Goal: Task Accomplishment & Management: Use online tool/utility

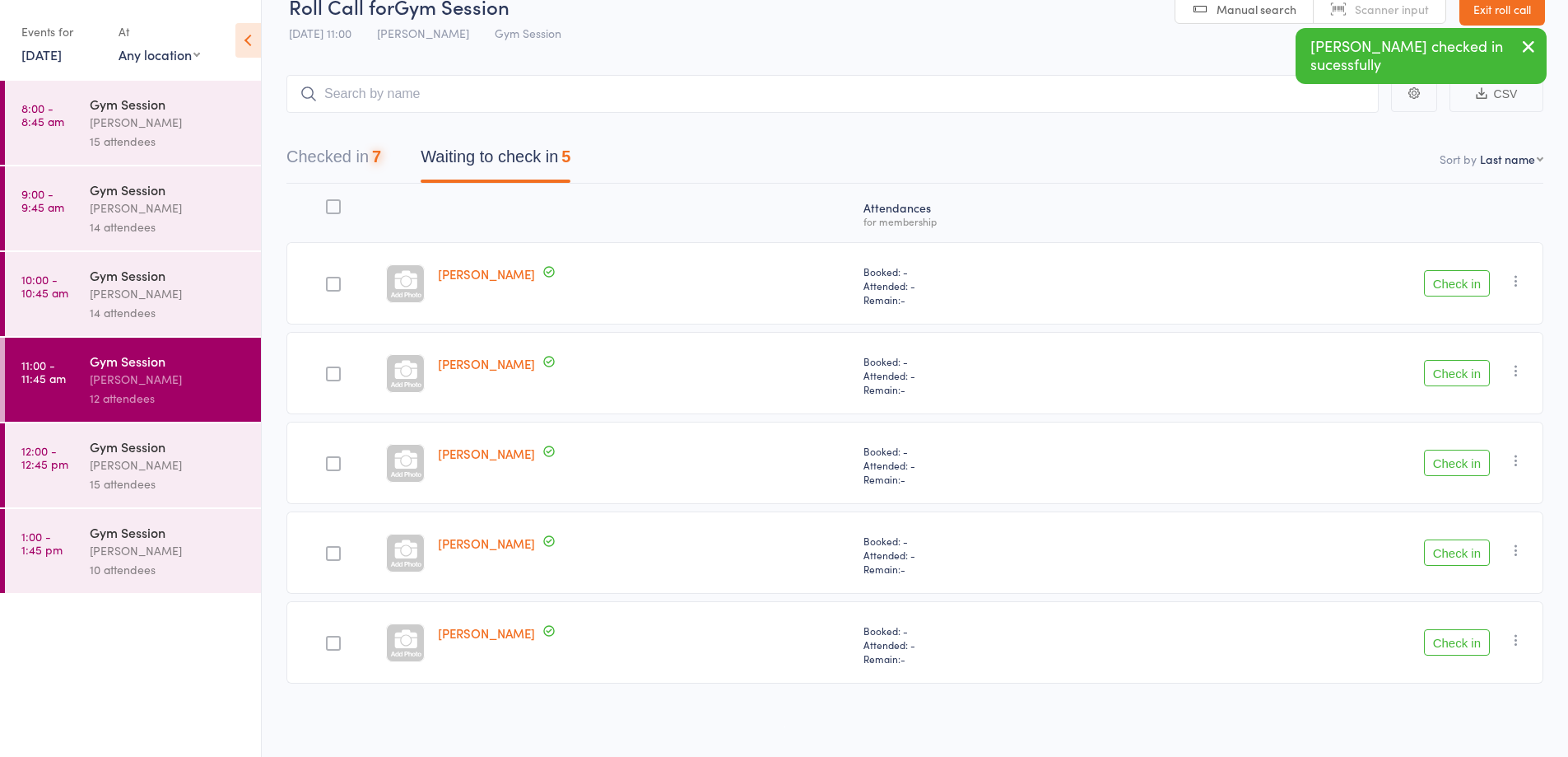
scroll to position [30, 0]
click at [1465, 463] on button "Check in" at bounding box center [1456, 462] width 65 height 26
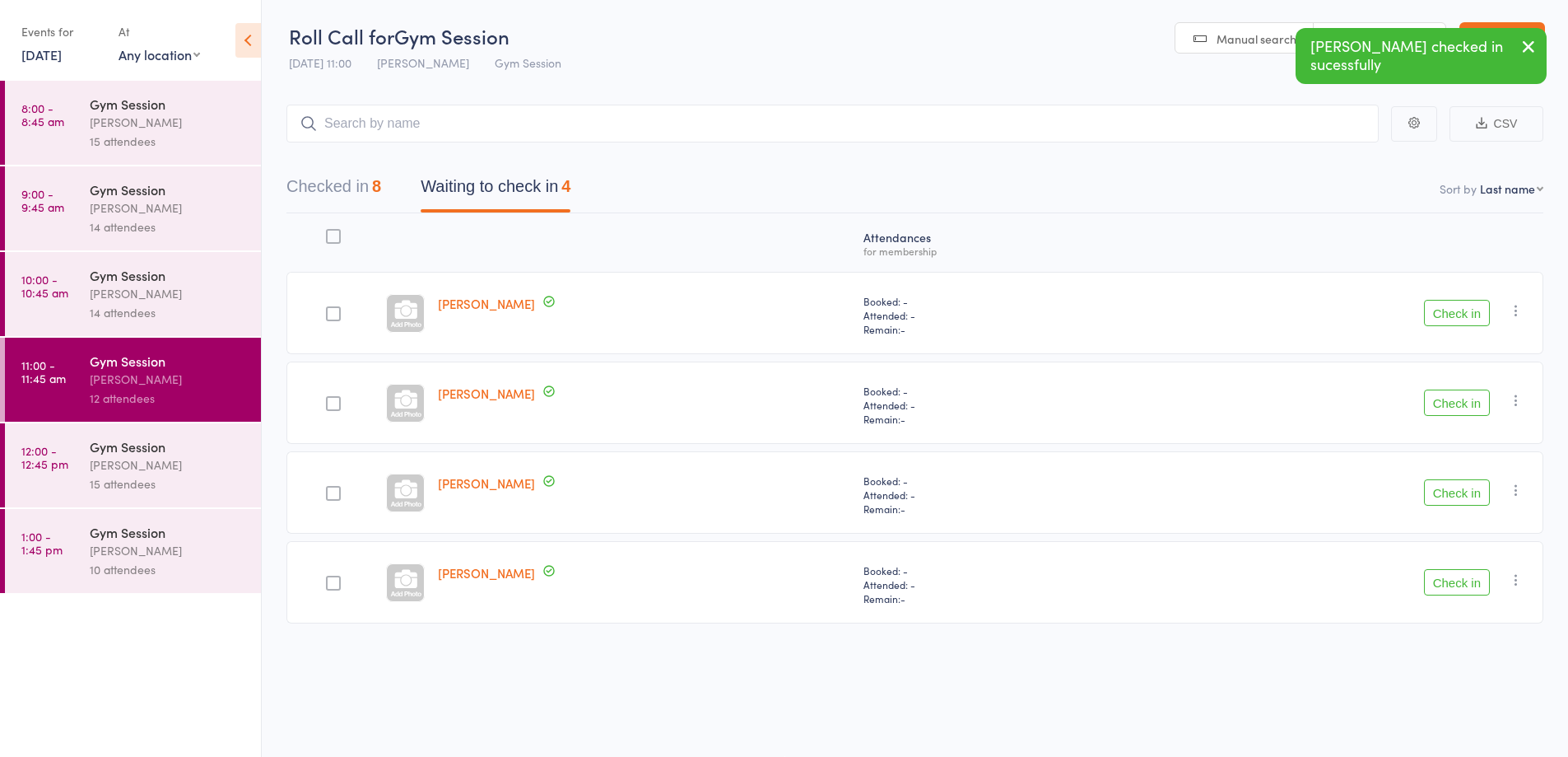
click at [1454, 325] on button "Check in" at bounding box center [1456, 312] width 65 height 26
click at [1453, 405] on button "Check in" at bounding box center [1456, 402] width 65 height 26
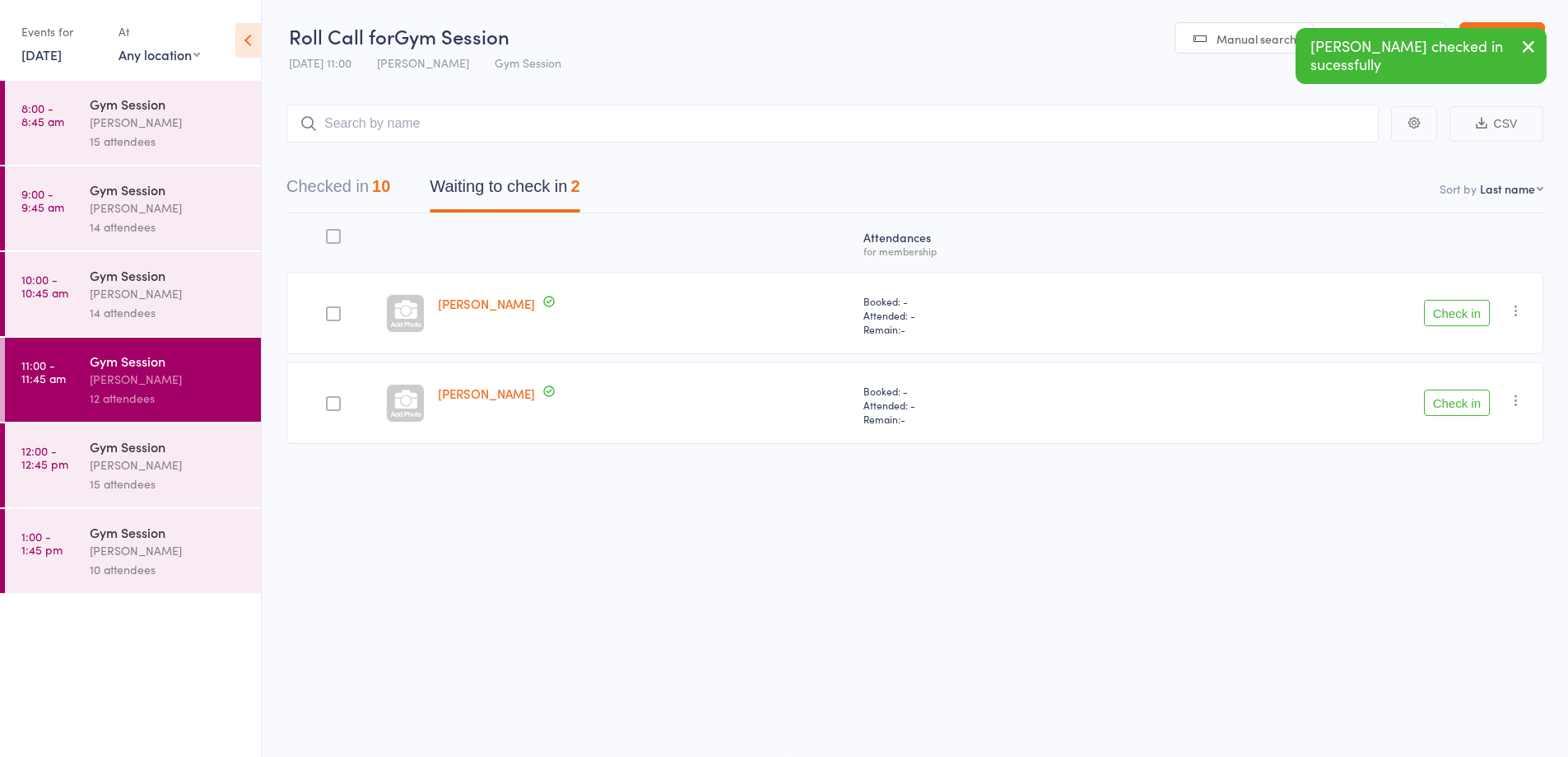
click at [1454, 406] on button "Check in" at bounding box center [1456, 402] width 65 height 26
click at [1451, 326] on button "Check in" at bounding box center [1456, 312] width 65 height 26
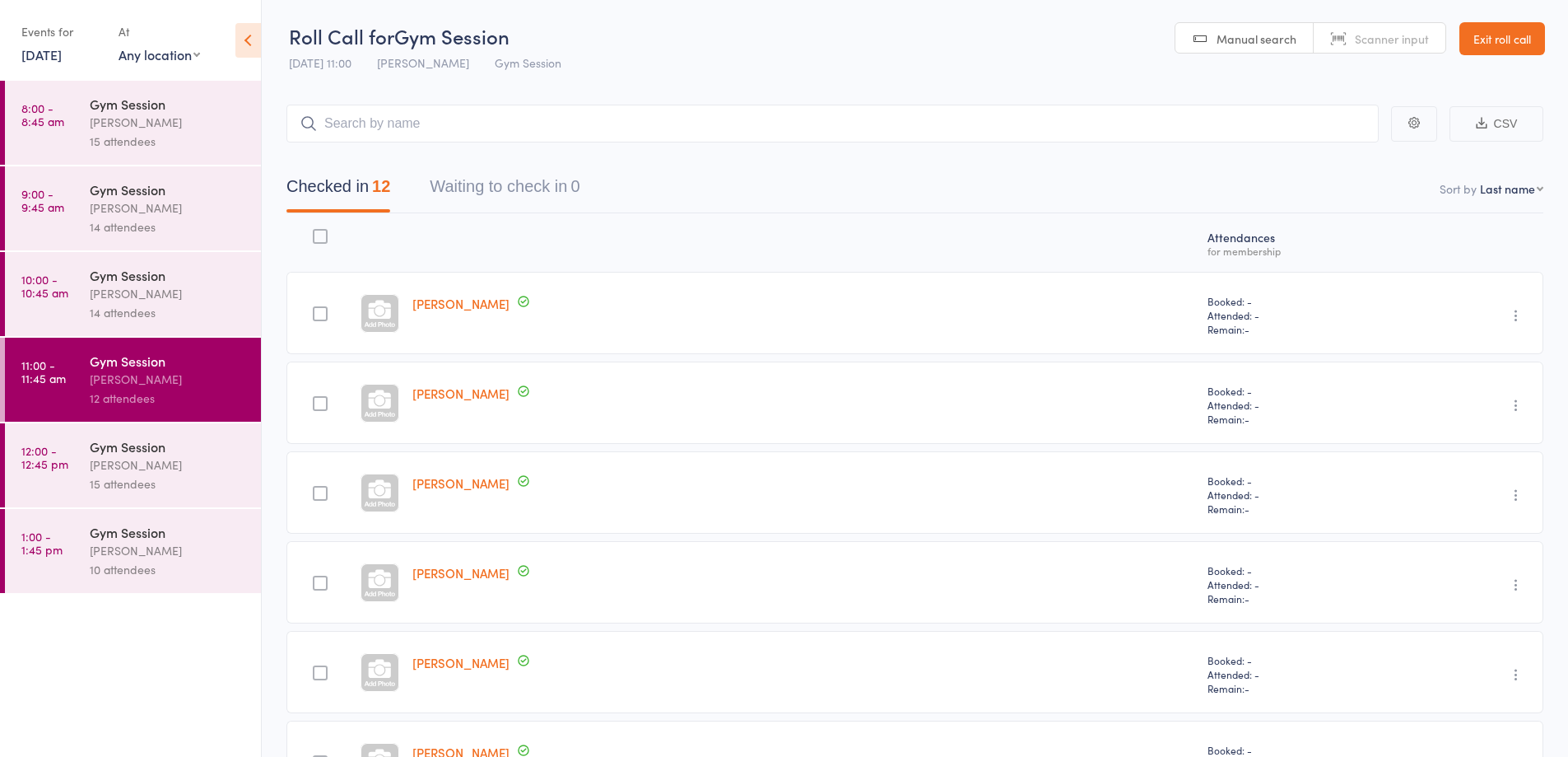
click at [177, 458] on div "[PERSON_NAME]" at bounding box center [168, 465] width 157 height 19
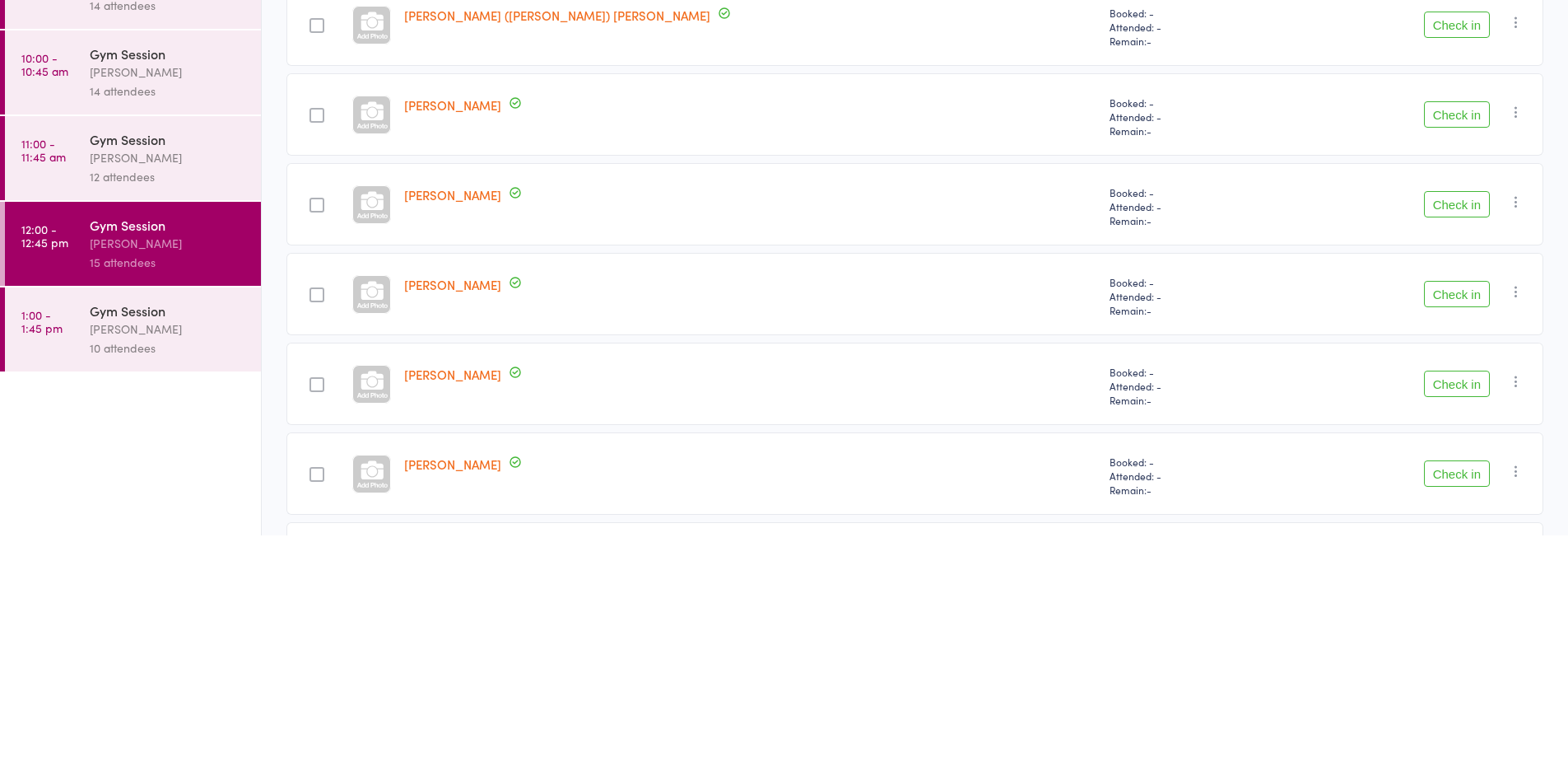
scroll to position [699, 0]
click at [1463, 600] on button "Check in" at bounding box center [1456, 601] width 65 height 26
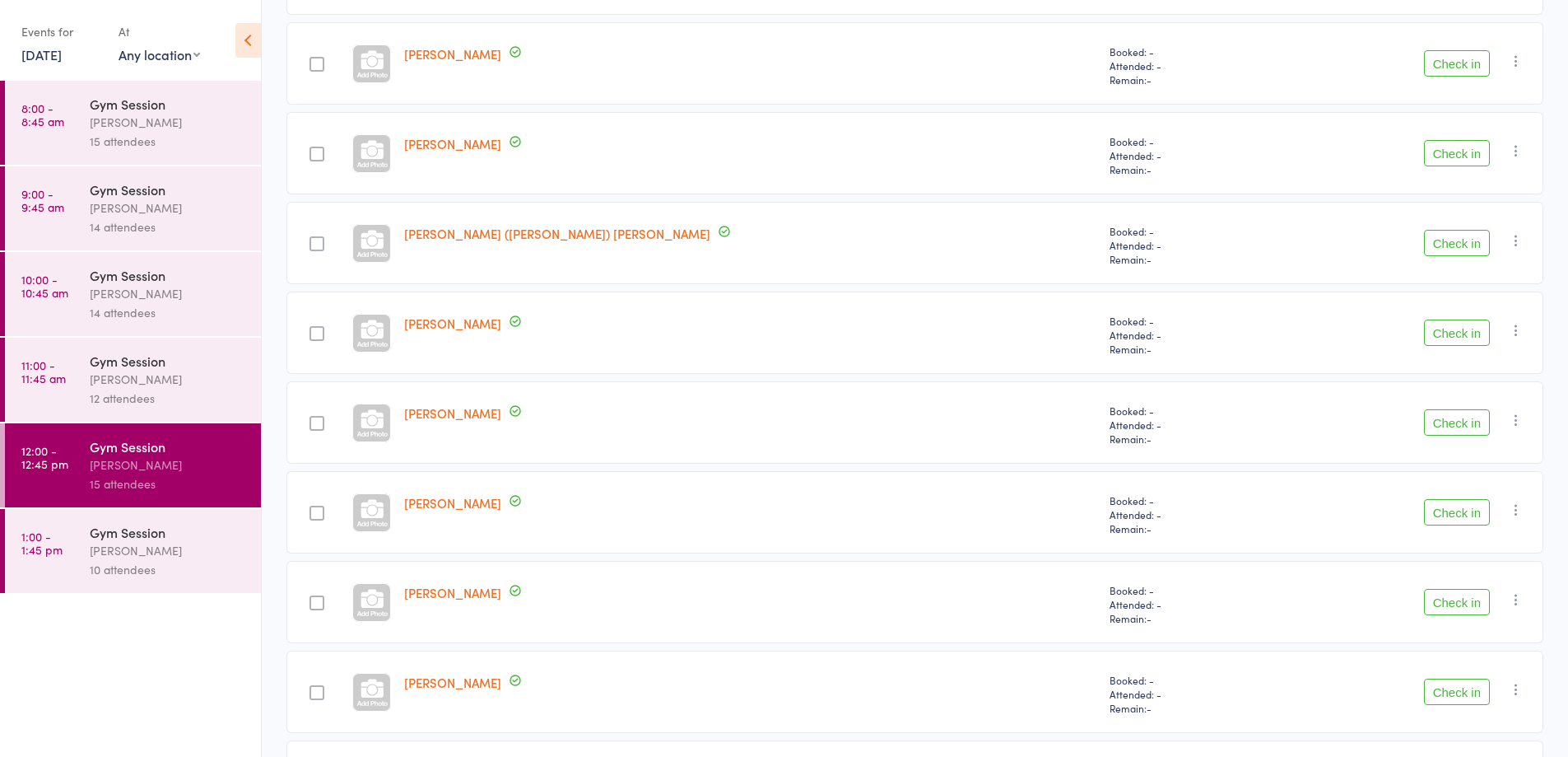
click at [1444, 75] on button "Check in" at bounding box center [1456, 63] width 65 height 26
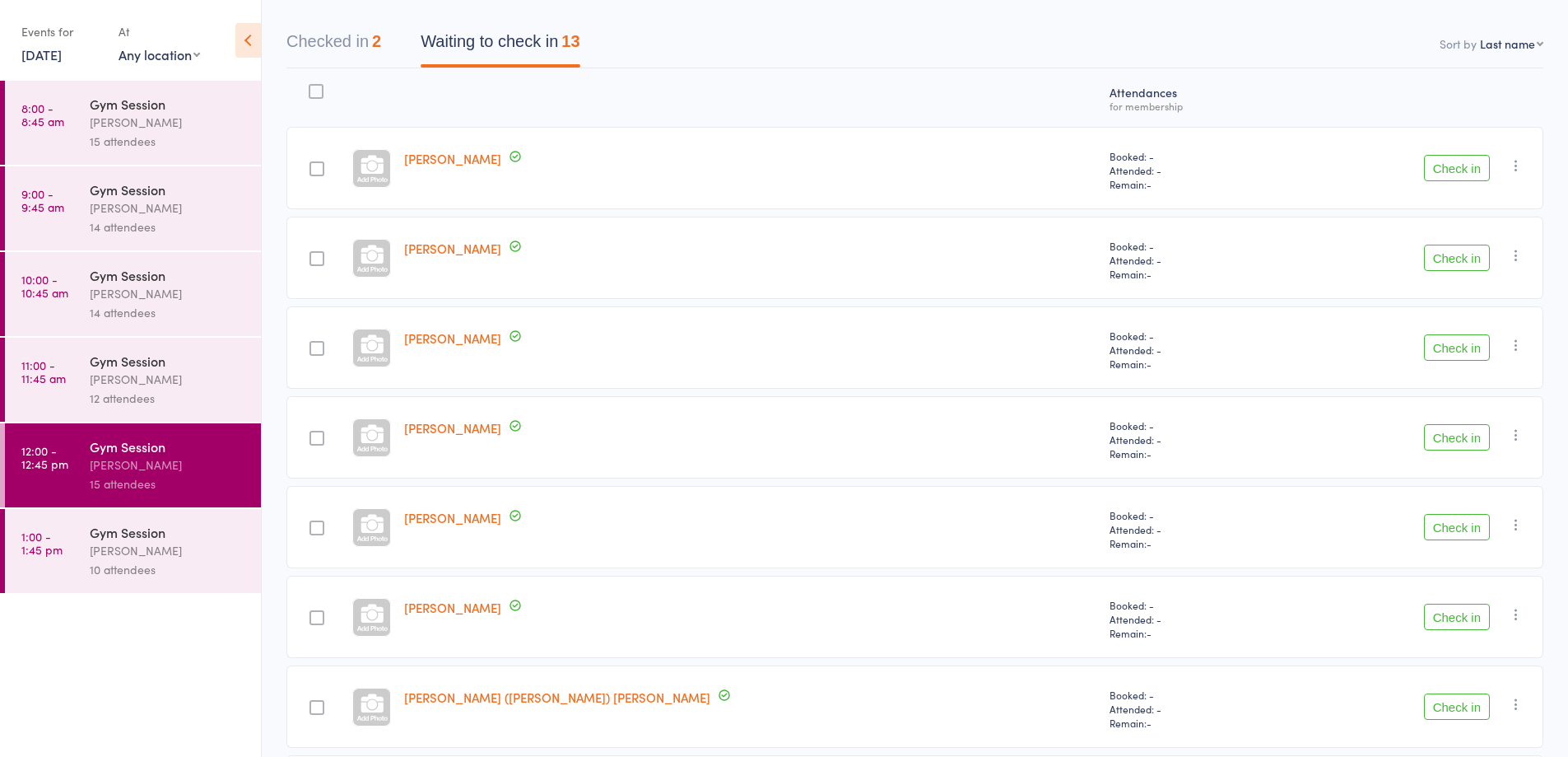
scroll to position [40, 0]
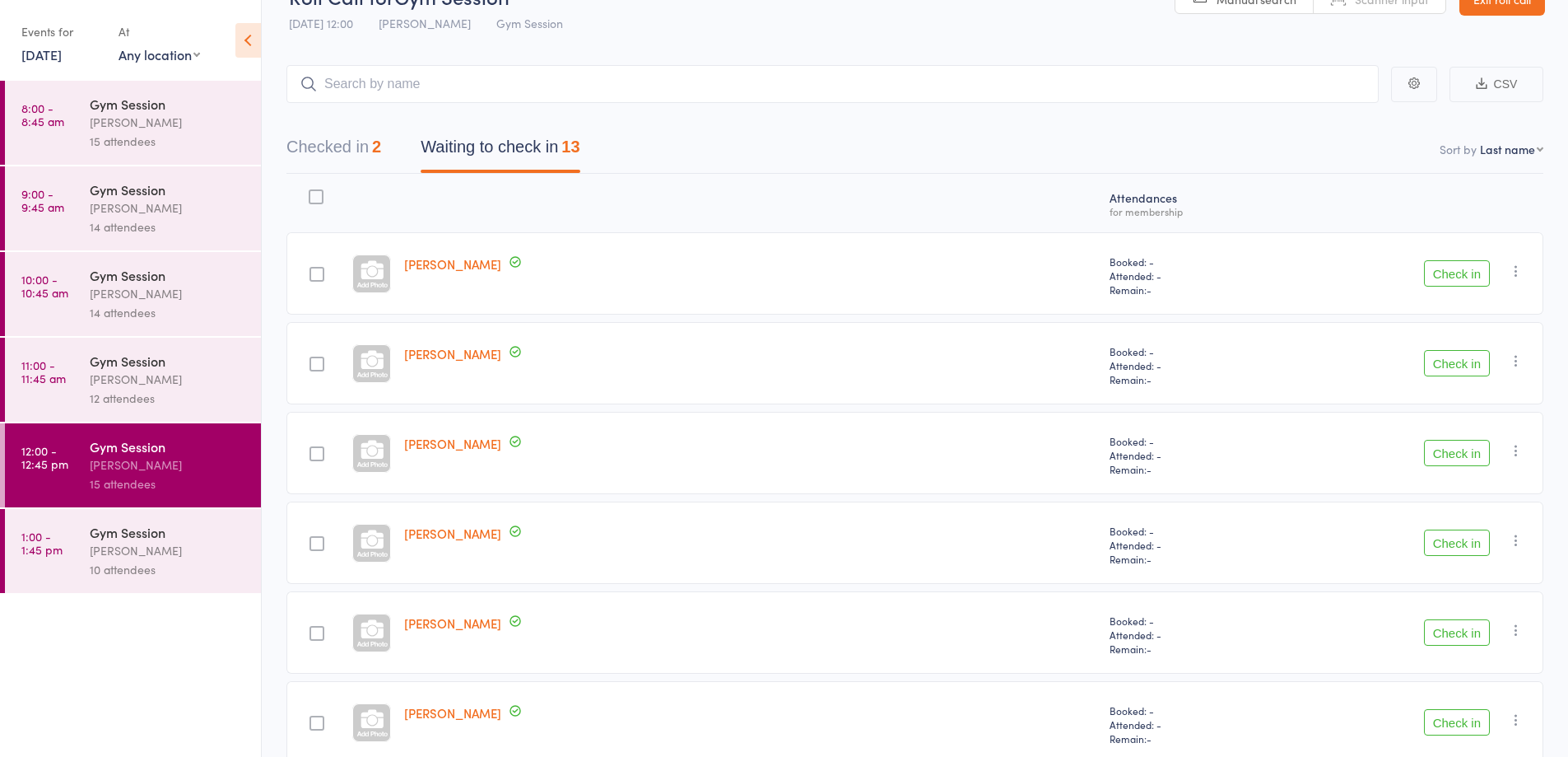
click at [1448, 279] on button "Check in" at bounding box center [1456, 273] width 65 height 26
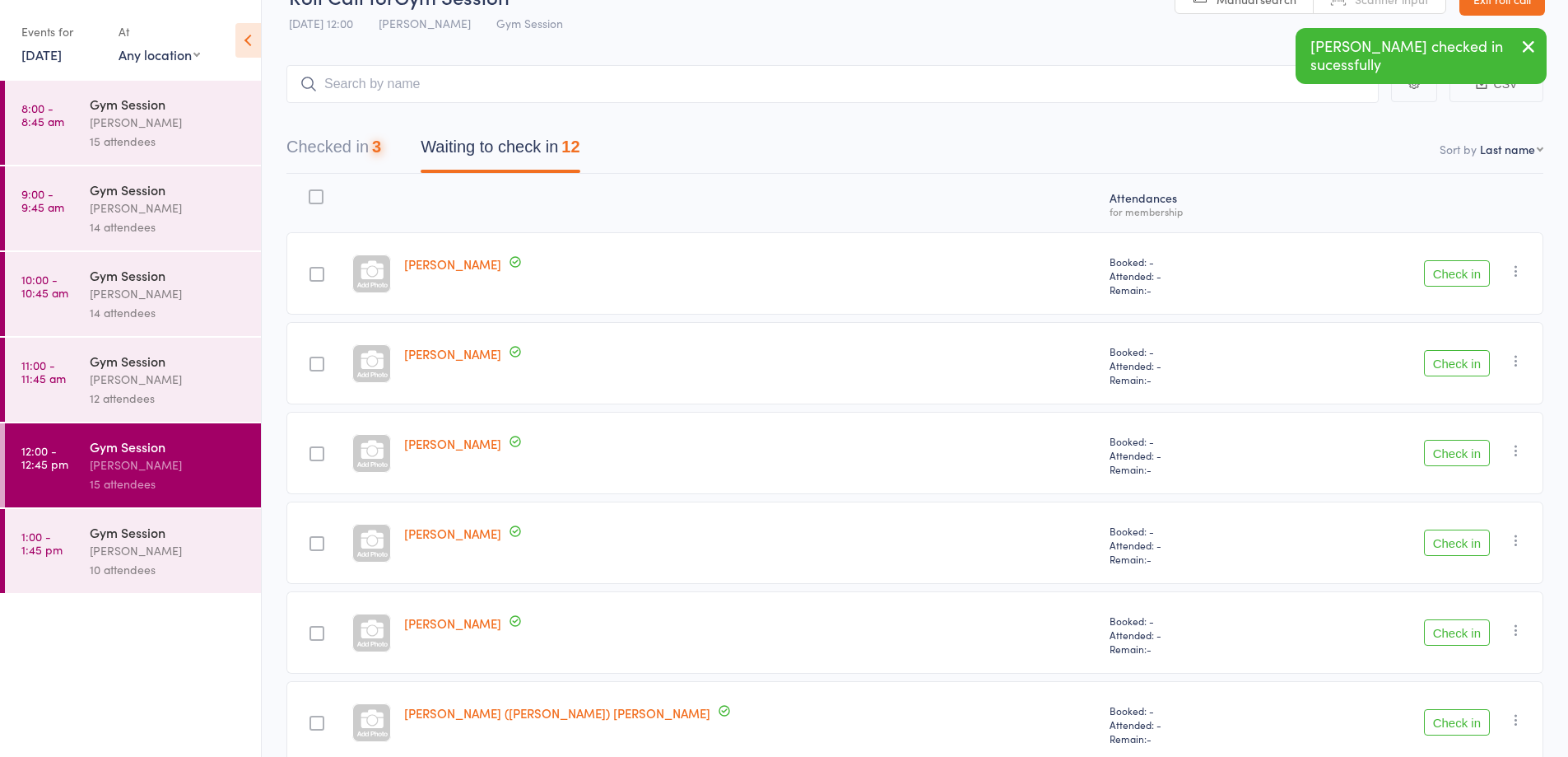
click at [1460, 274] on button "Check in" at bounding box center [1456, 273] width 65 height 26
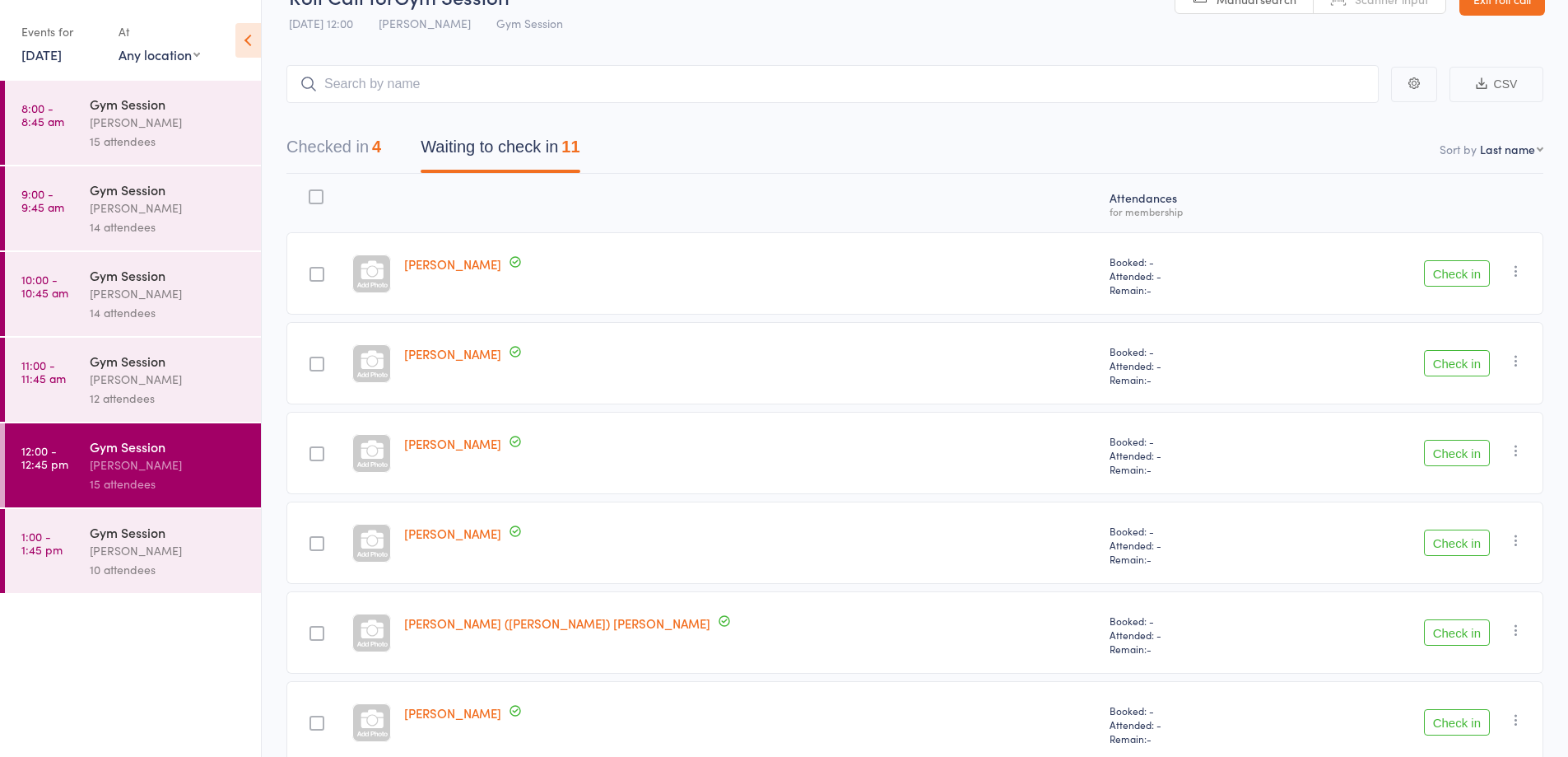
click at [1448, 540] on button "Check in" at bounding box center [1456, 542] width 65 height 26
click at [1461, 727] on button "Check in" at bounding box center [1456, 722] width 65 height 26
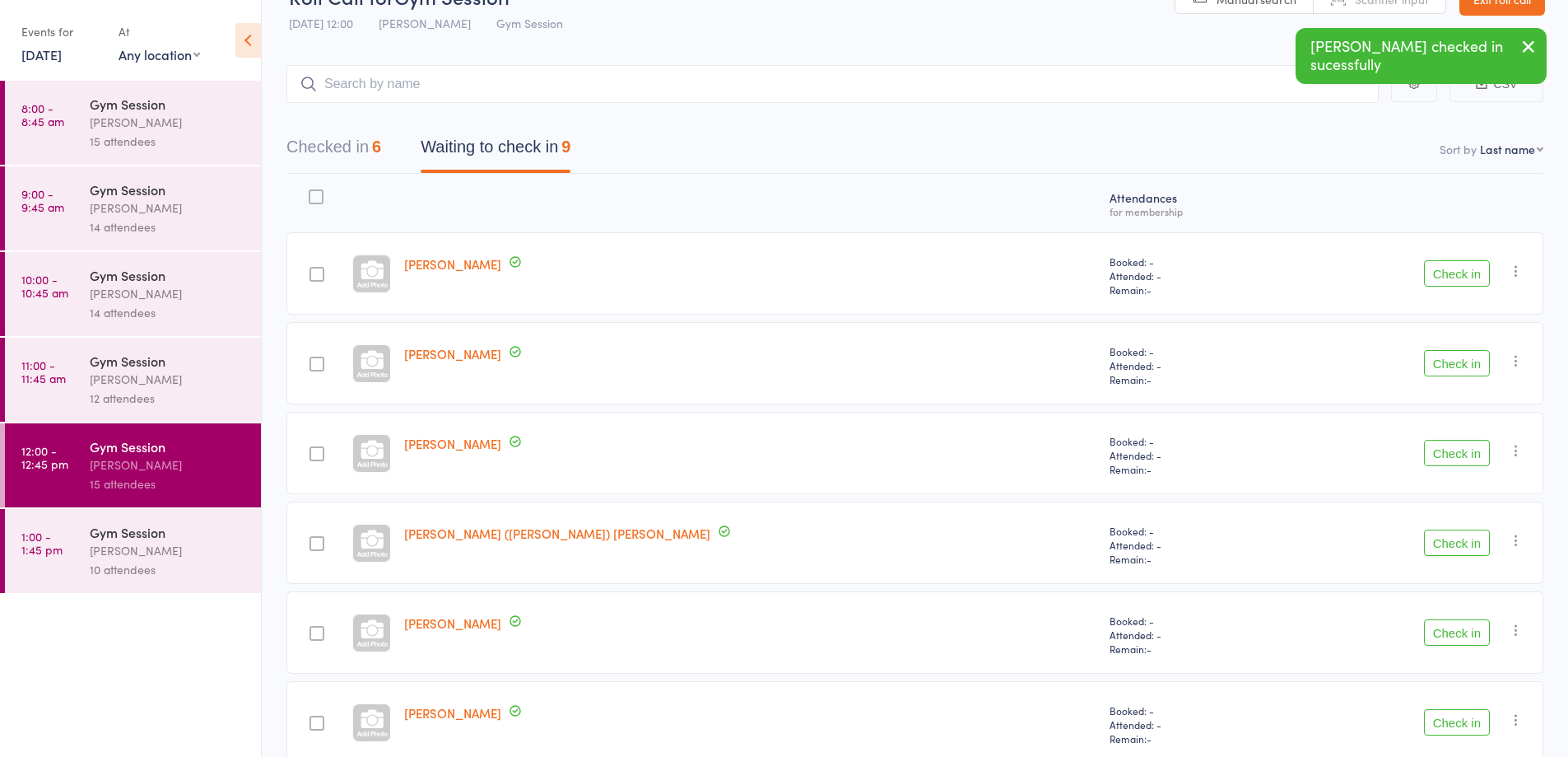
click at [1459, 639] on button "Check in" at bounding box center [1456, 631] width 65 height 26
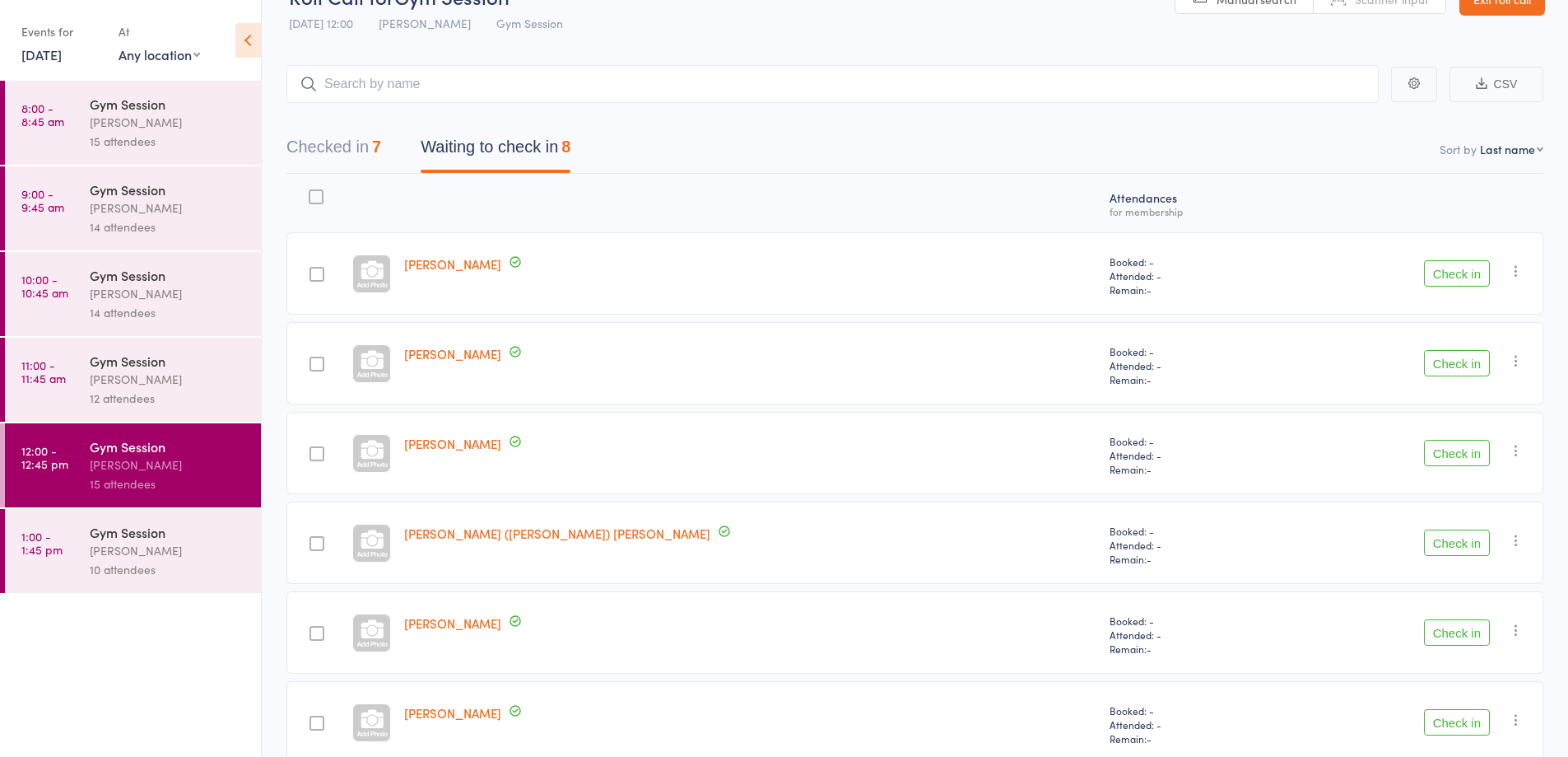
click at [1458, 456] on button "Check in" at bounding box center [1456, 452] width 65 height 26
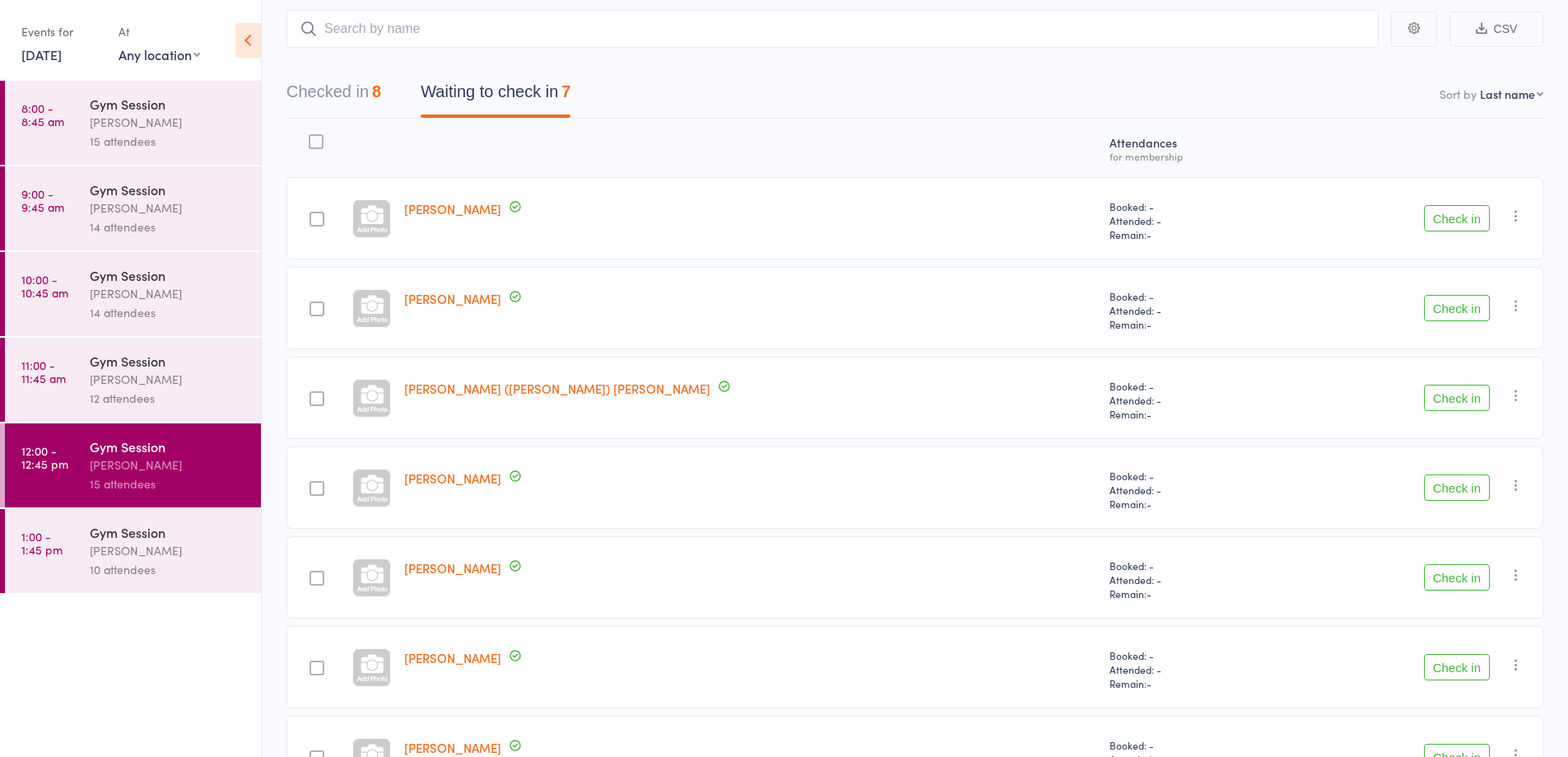
scroll to position [210, 0]
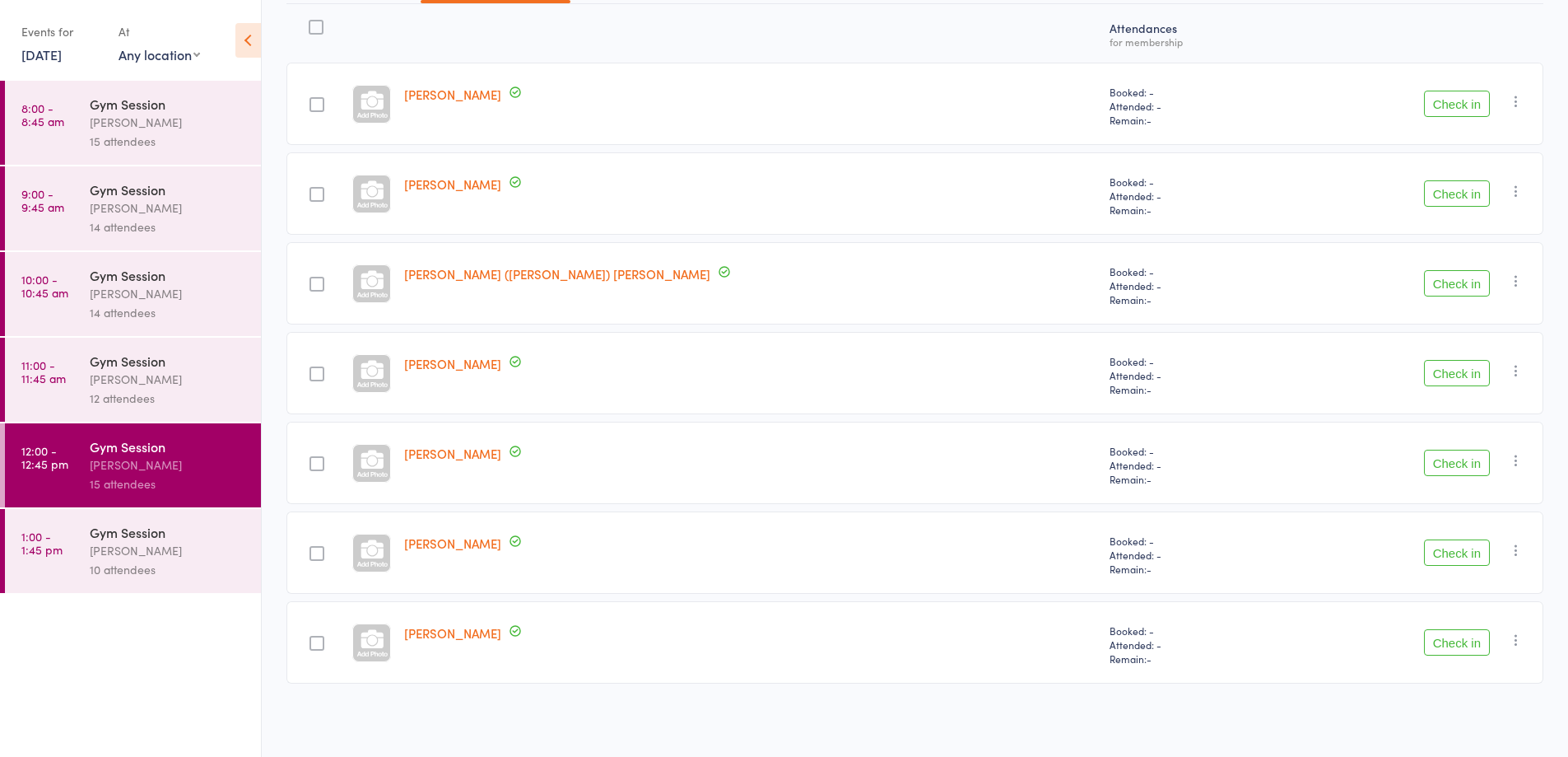
click at [1452, 648] on button "Check in" at bounding box center [1456, 641] width 65 height 26
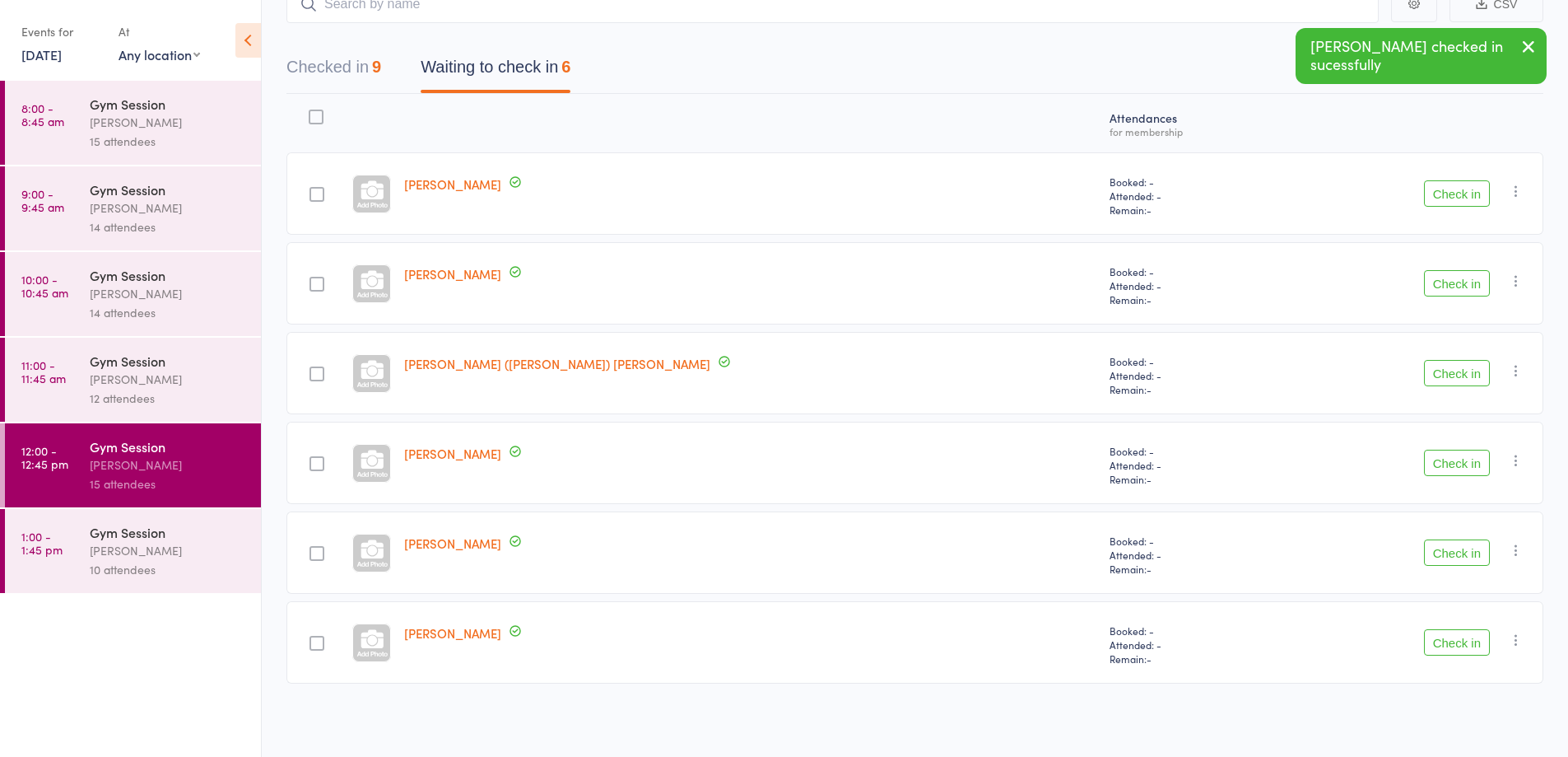
click at [1444, 385] on button "Check in" at bounding box center [1456, 372] width 65 height 26
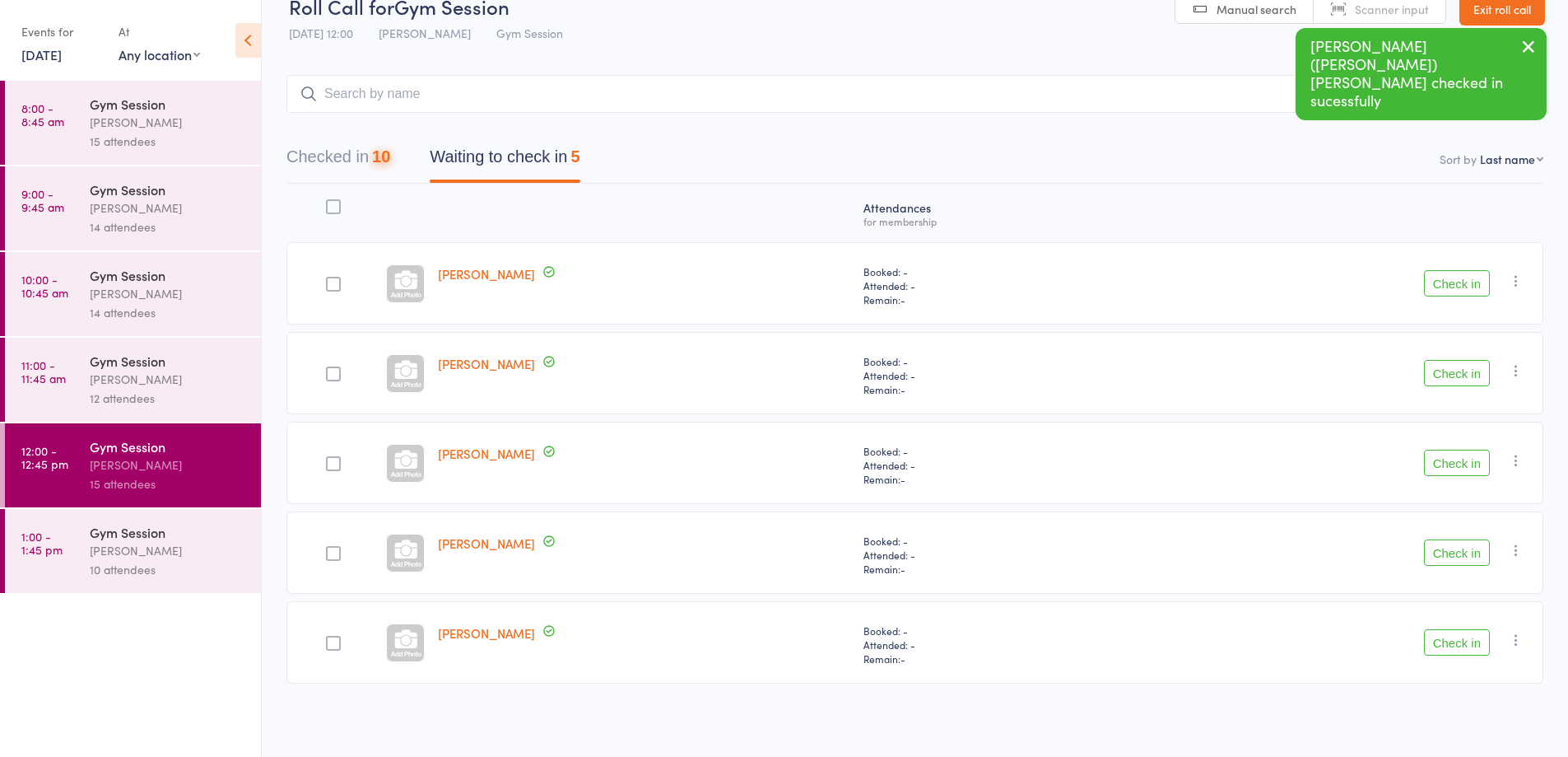
scroll to position [30, 0]
click at [1462, 290] on button "Check in" at bounding box center [1456, 283] width 65 height 26
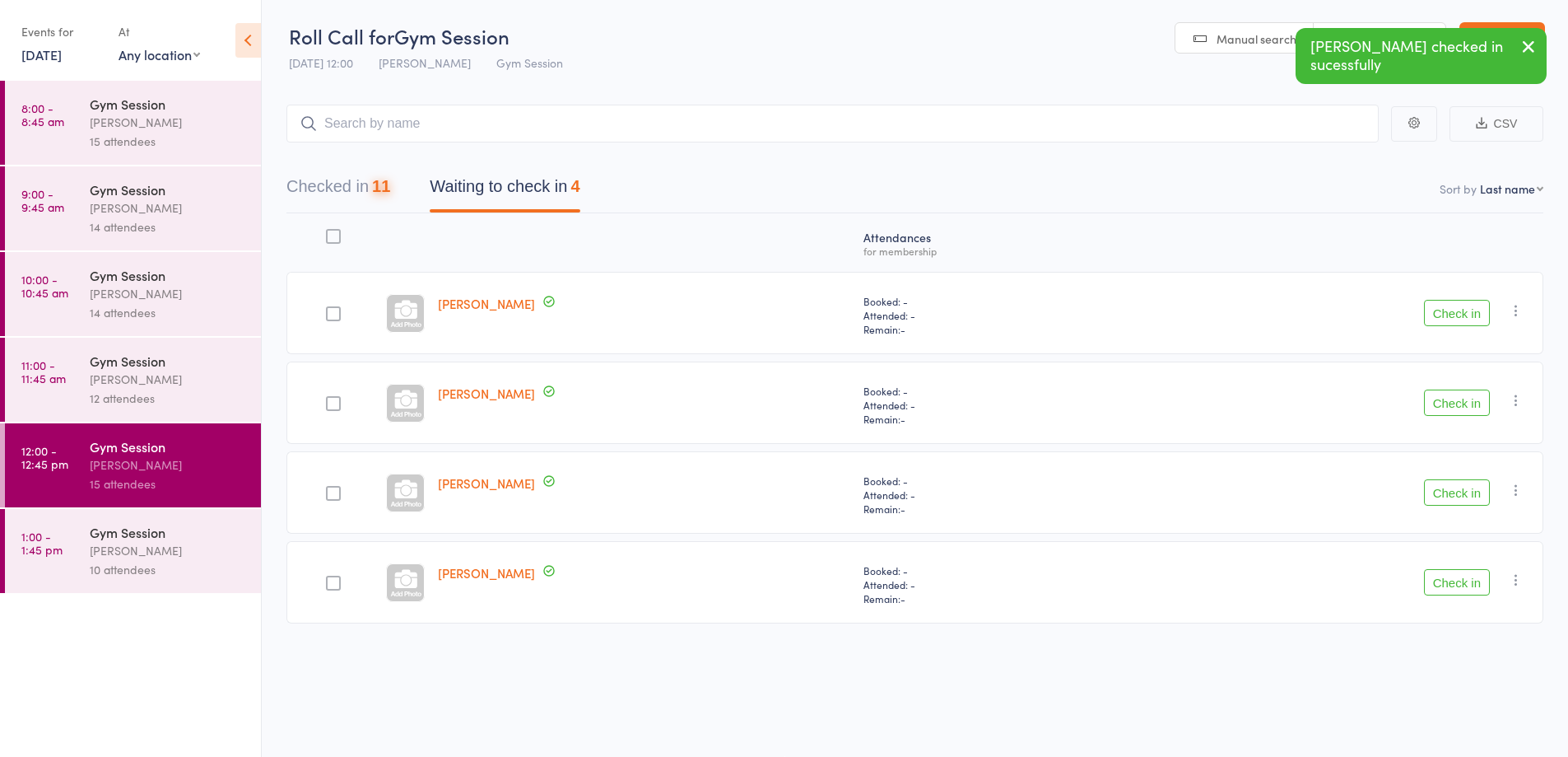
scroll to position [1, 0]
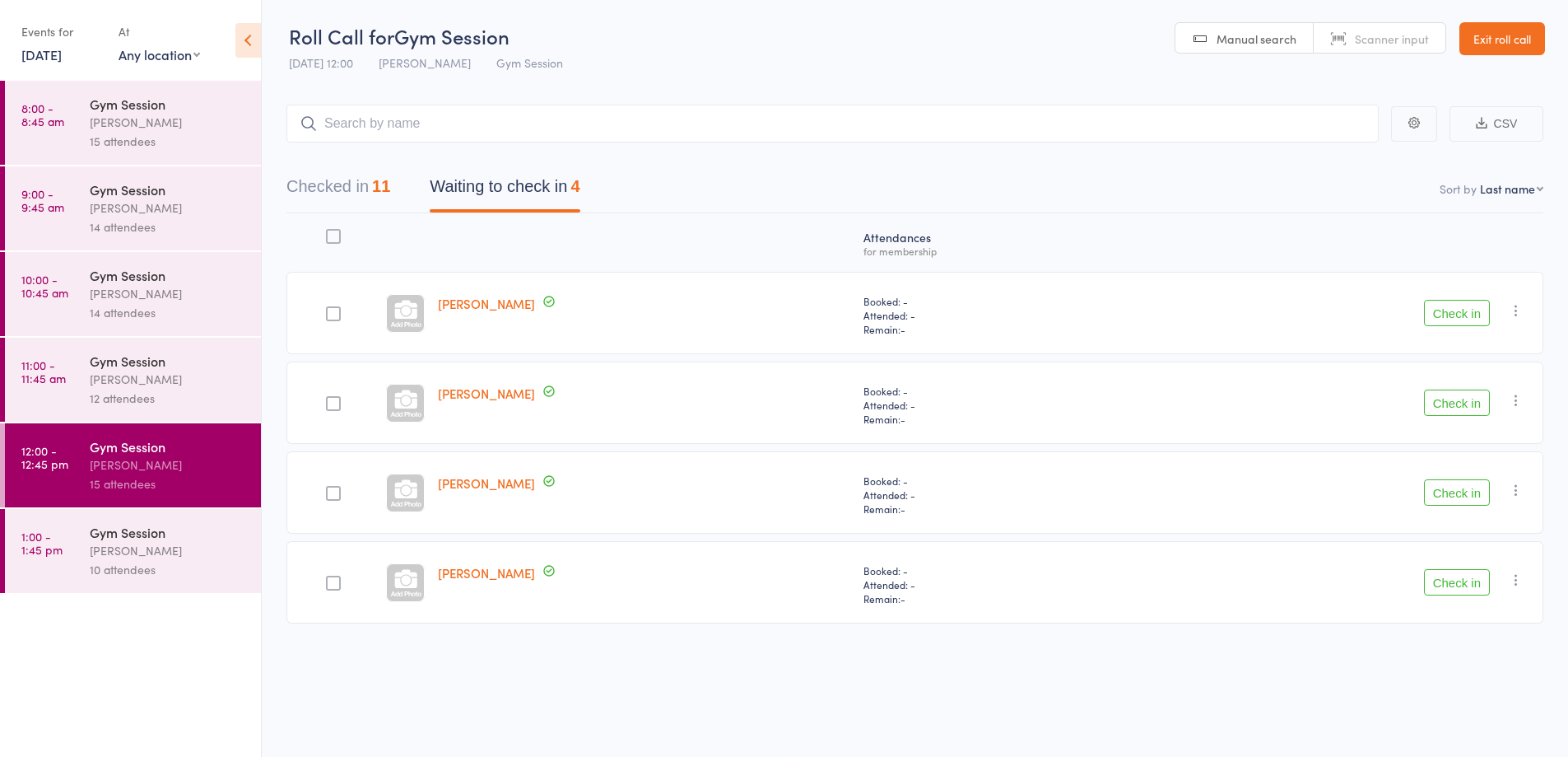
click at [1452, 407] on button "Check in" at bounding box center [1456, 402] width 65 height 26
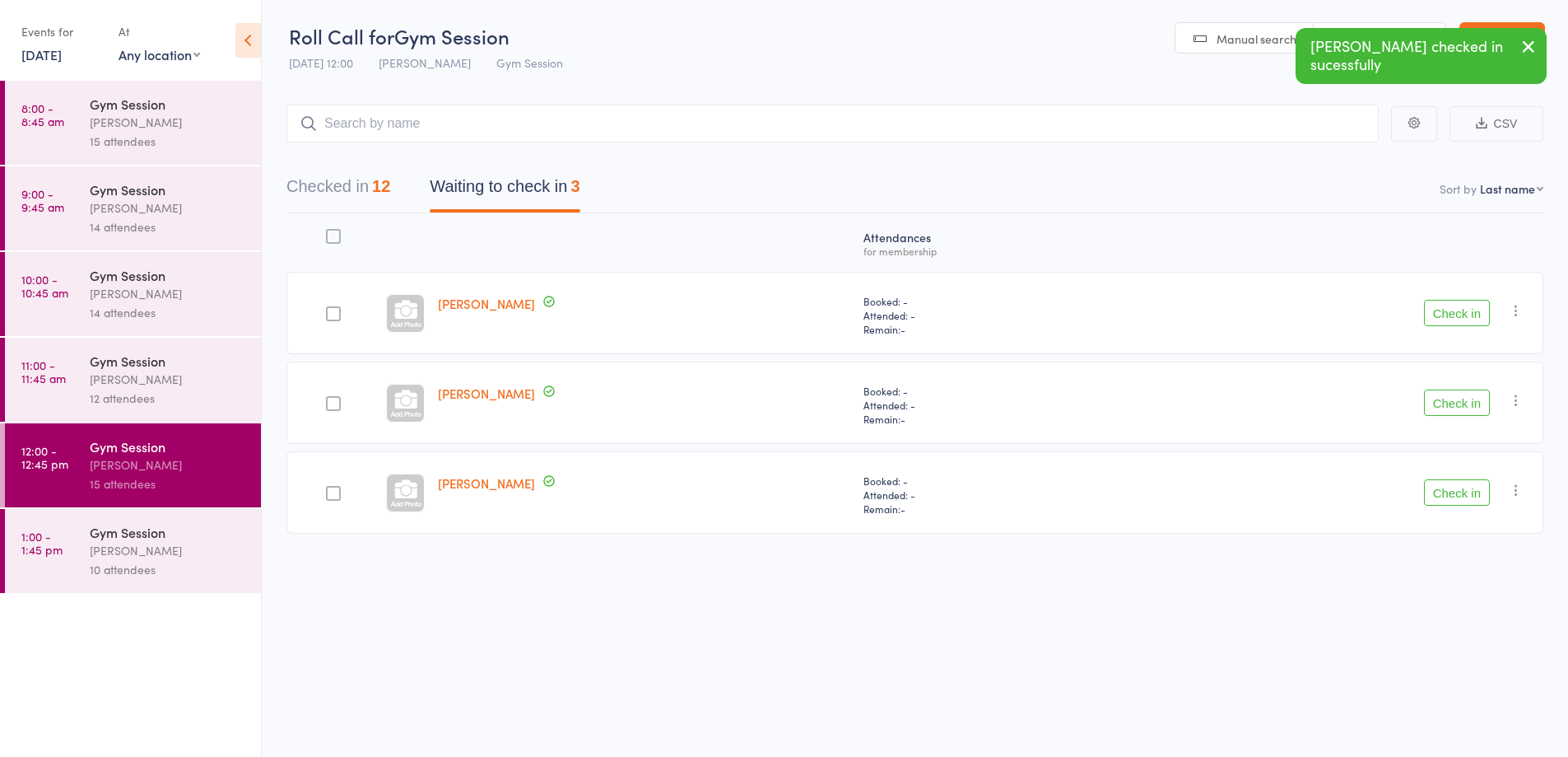
click at [1458, 410] on button "Check in" at bounding box center [1456, 402] width 65 height 26
click at [1451, 410] on button "Check in" at bounding box center [1456, 402] width 65 height 26
